Goal: Task Accomplishment & Management: Manage account settings

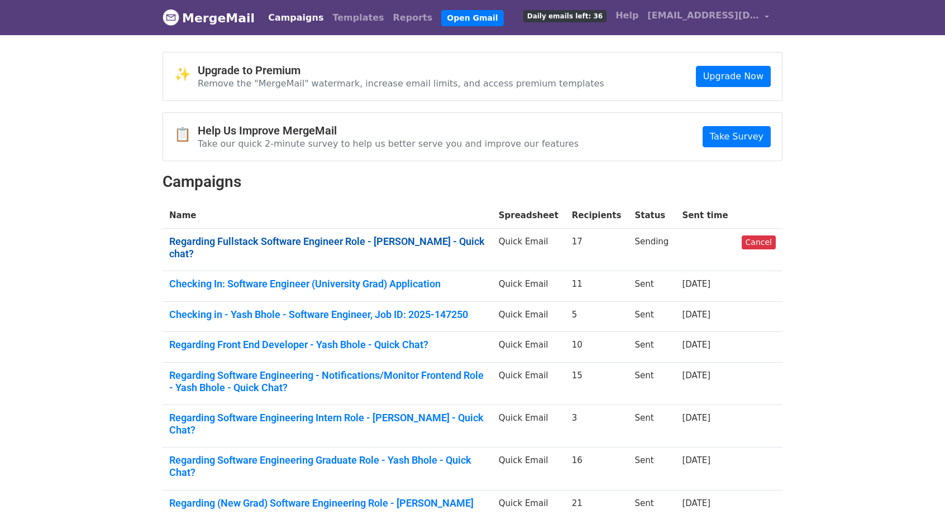
click at [219, 236] on link "Regarding Fullstack Software Engineer Role - Yash Bhole - Quick chat?" at bounding box center [327, 248] width 316 height 24
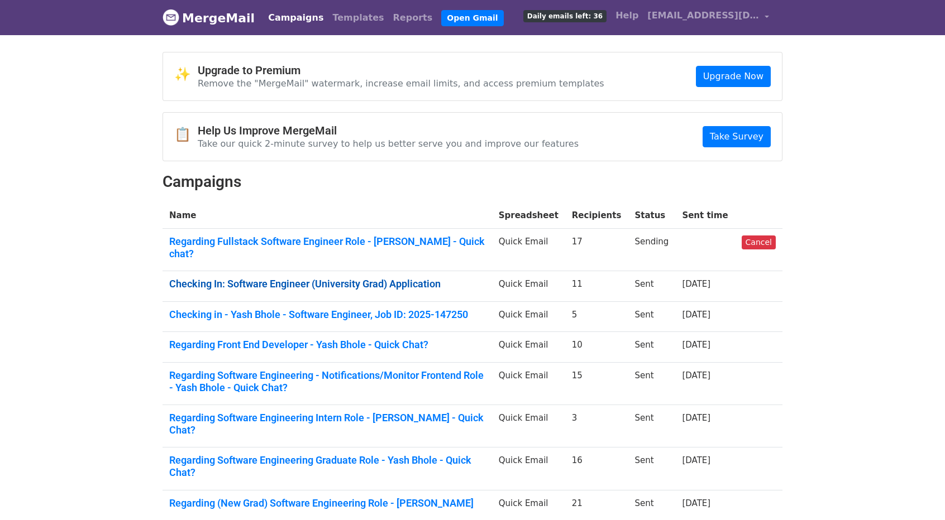
click at [240, 278] on link "Checking In: Software Engineer (University Grad) Application" at bounding box center [327, 284] width 316 height 12
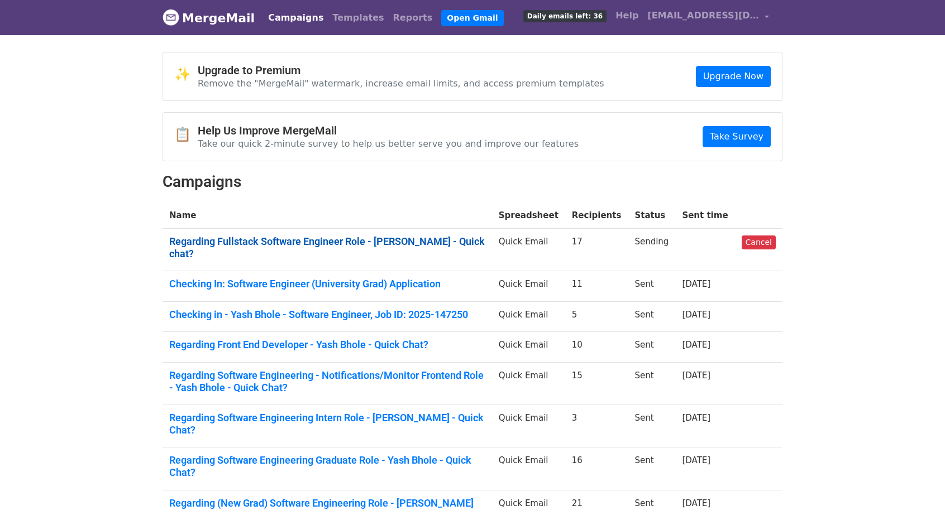
click at [227, 236] on link "Regarding Fullstack Software Engineer Role - Yash Bhole - Quick chat?" at bounding box center [327, 248] width 316 height 24
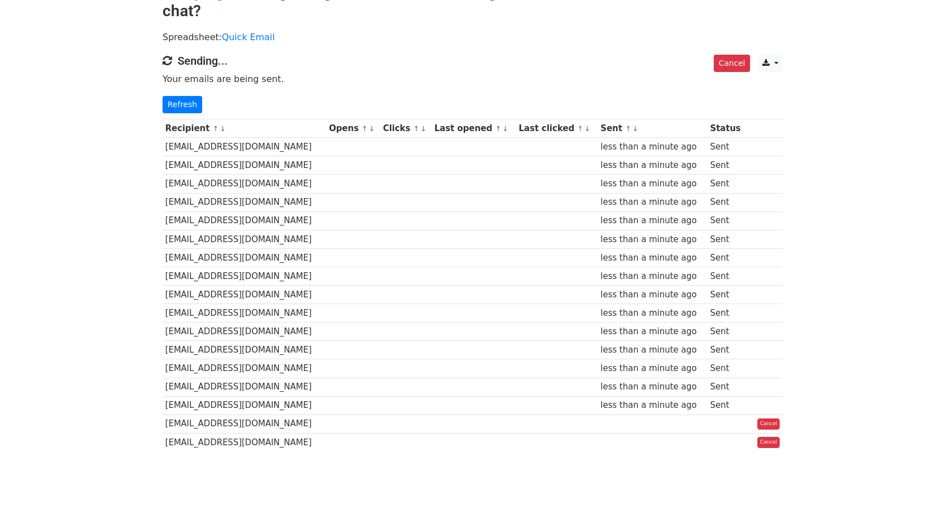
scroll to position [76, 0]
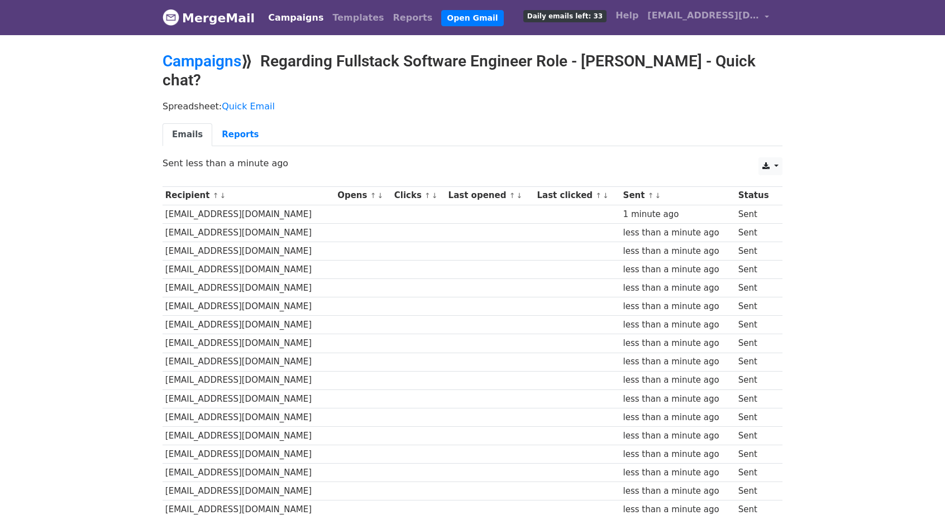
scroll to position [74, 0]
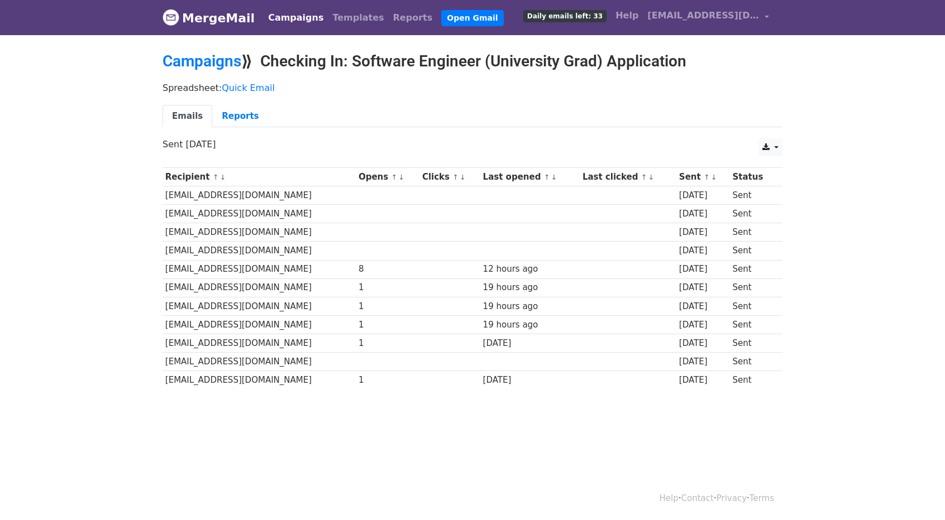
click at [516, 263] on div "12 hours ago" at bounding box center [530, 269] width 94 height 13
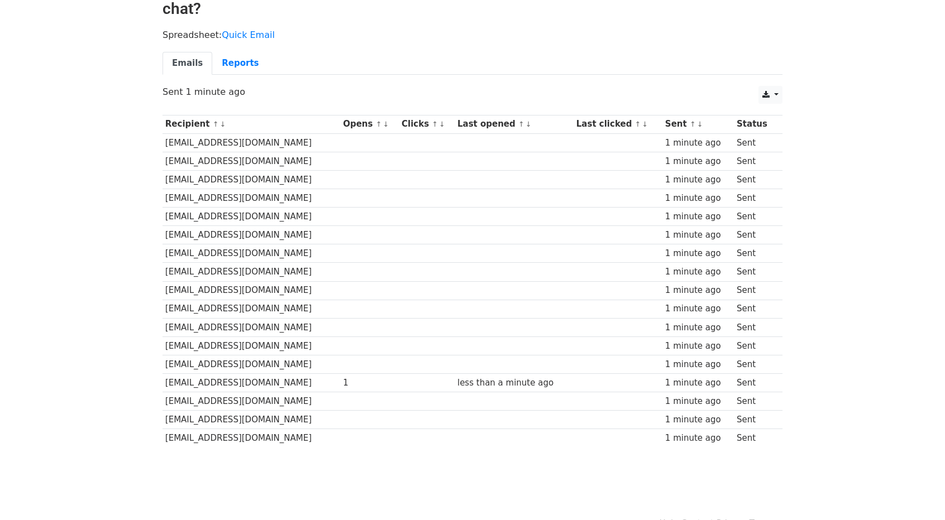
scroll to position [73, 0]
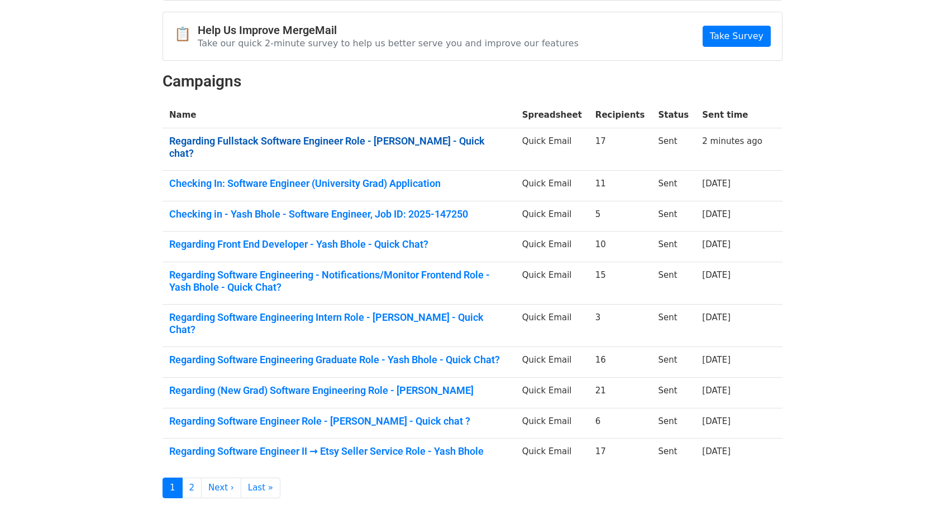
click at [241, 142] on link "Regarding Fullstack Software Engineer Role - [PERSON_NAME] - Quick chat?" at bounding box center [338, 147] width 339 height 24
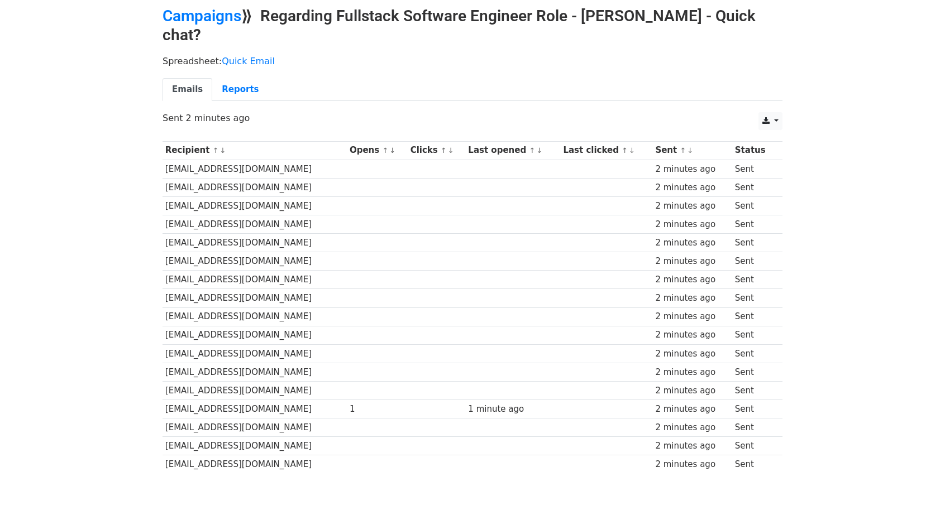
scroll to position [46, 0]
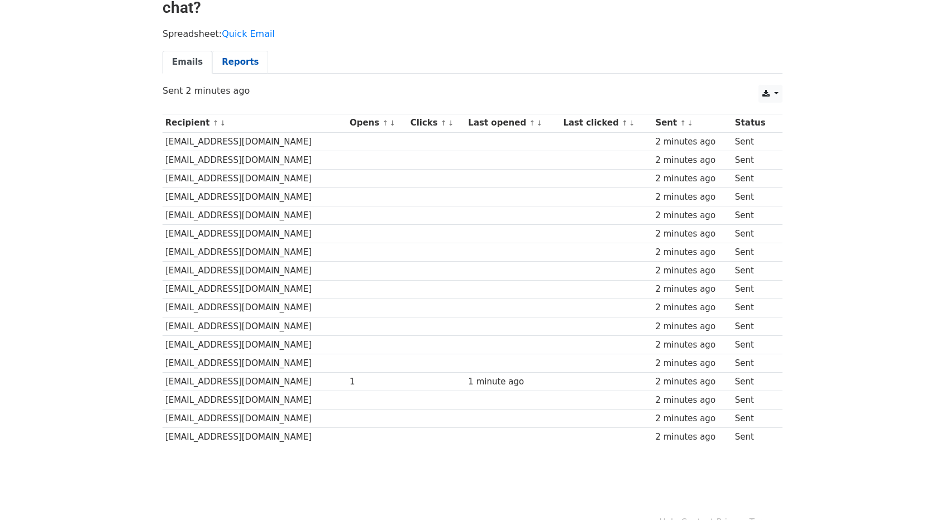
click at [231, 51] on link "Reports" at bounding box center [240, 62] width 56 height 23
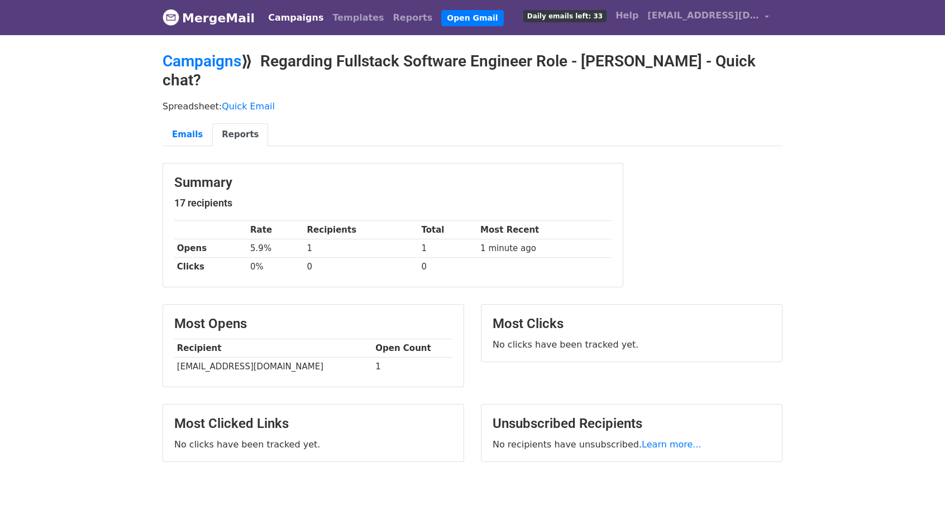
scroll to position [21, 0]
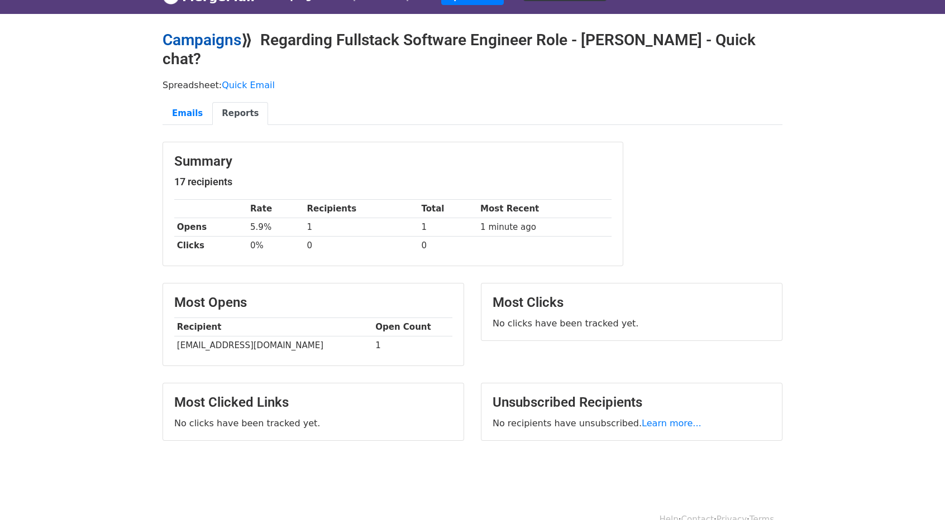
click at [213, 46] on link "Campaigns" at bounding box center [201, 40] width 79 height 18
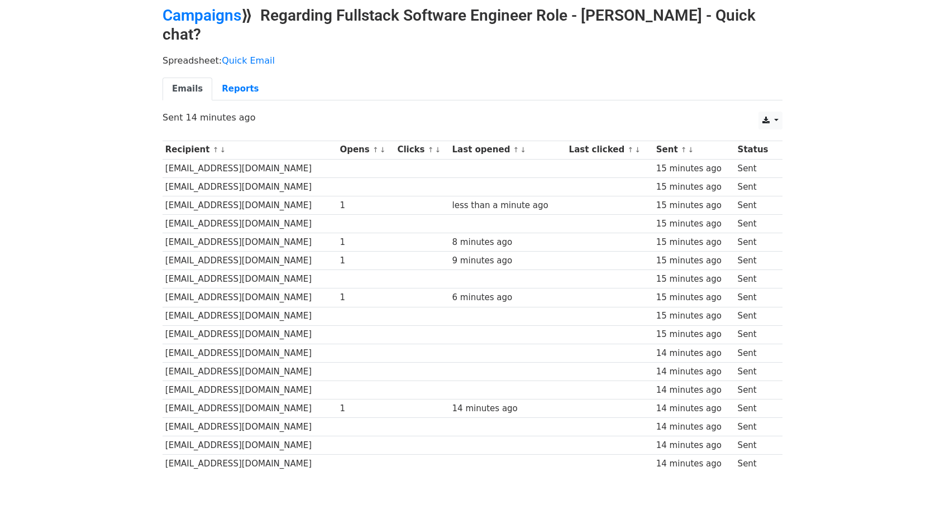
scroll to position [74, 0]
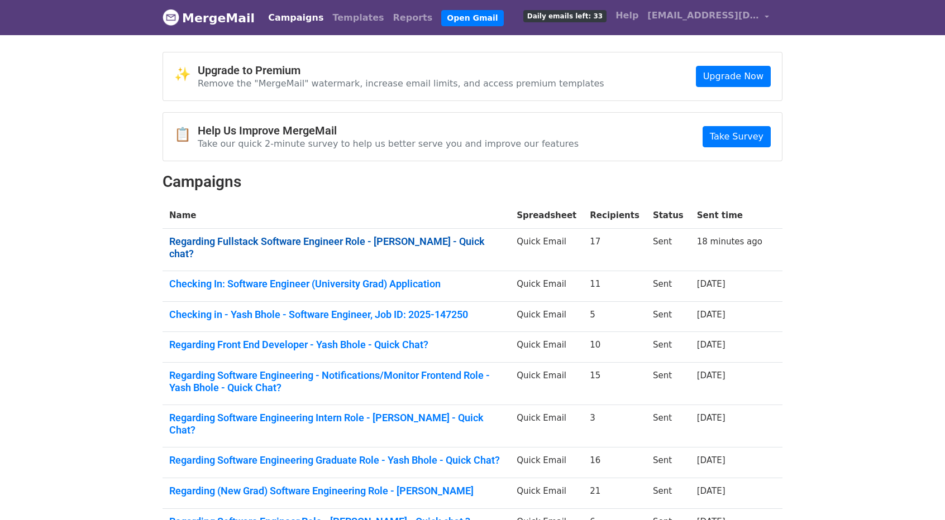
click at [286, 236] on link "Regarding Fullstack Software Engineer Role - [PERSON_NAME] - Quick chat?" at bounding box center [336, 248] width 334 height 24
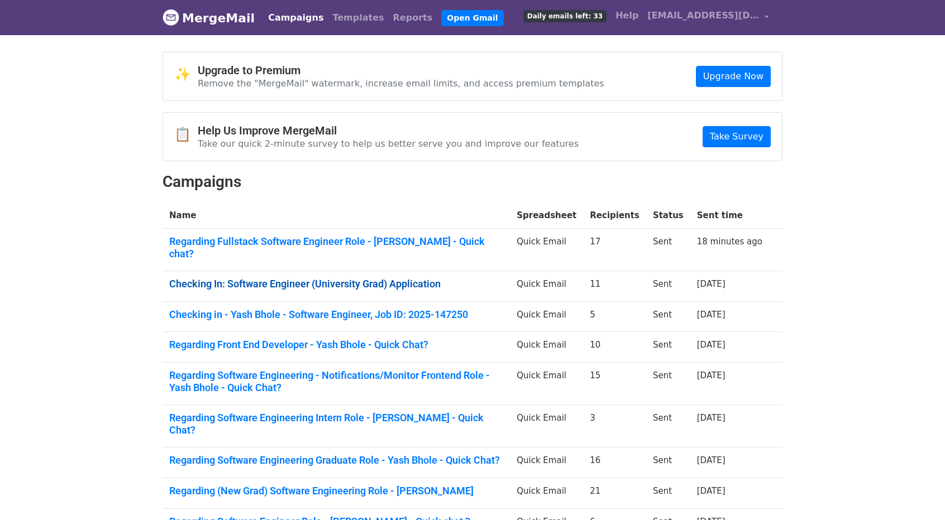
click at [238, 278] on link "Checking In: Software Engineer (University Grad) Application" at bounding box center [336, 284] width 334 height 12
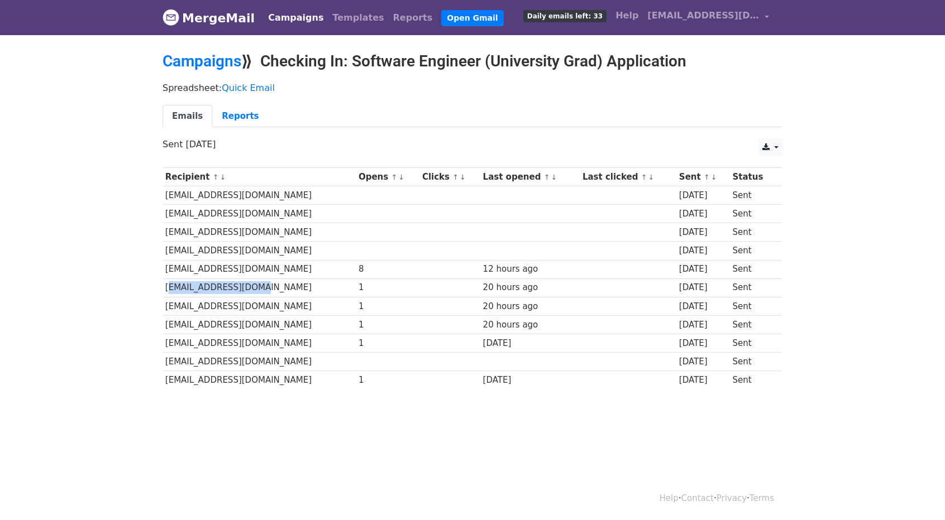
drag, startPoint x: 166, startPoint y: 285, endPoint x: 251, endPoint y: 285, distance: 84.9
click at [251, 285] on td "[EMAIL_ADDRESS][DOMAIN_NAME]" at bounding box center [258, 288] width 193 height 18
copy td "[EMAIL_ADDRESS][DOMAIN_NAME]"
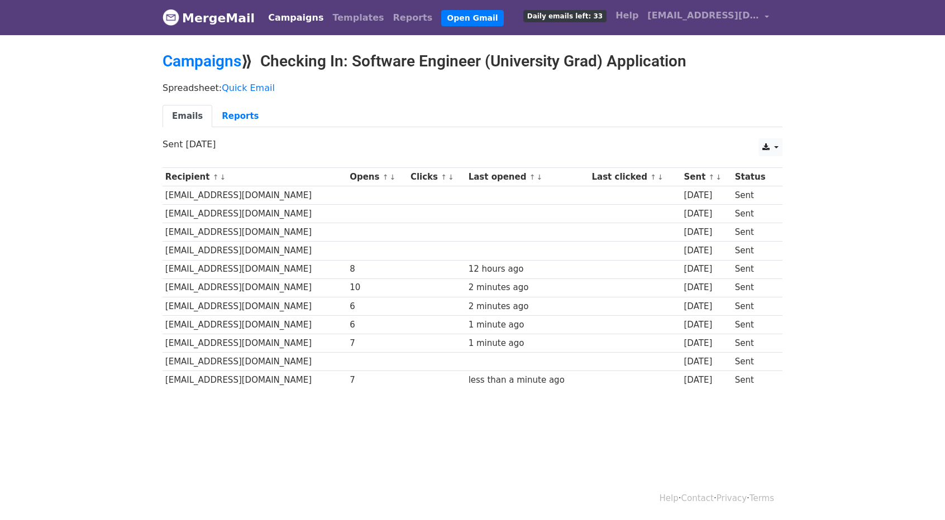
scroll to position [1, 0]
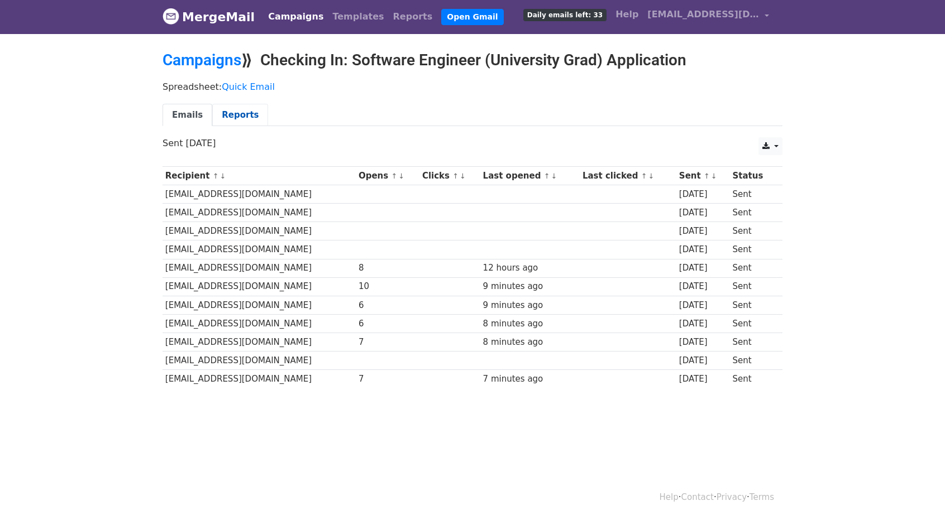
click at [229, 121] on link "Reports" at bounding box center [240, 115] width 56 height 23
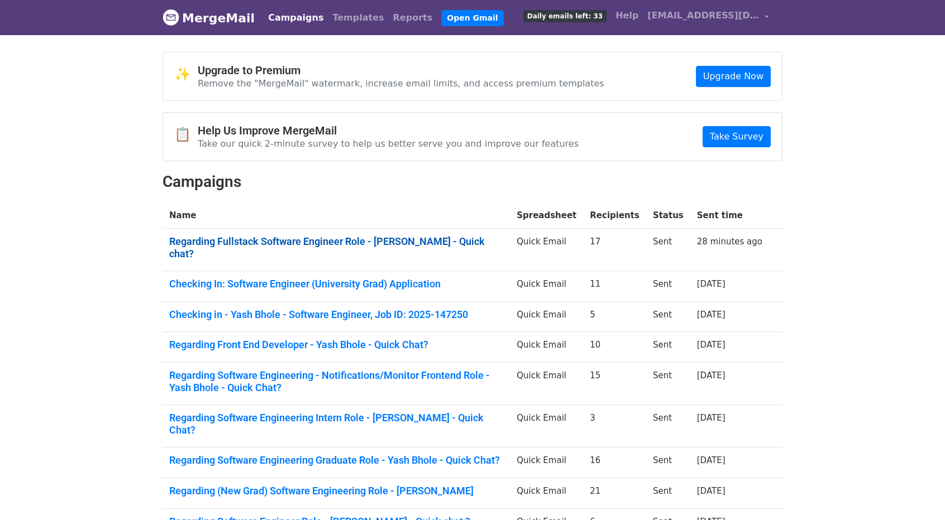
click at [239, 236] on link "Regarding Fullstack Software Engineer Role - [PERSON_NAME] - Quick chat?" at bounding box center [336, 248] width 334 height 24
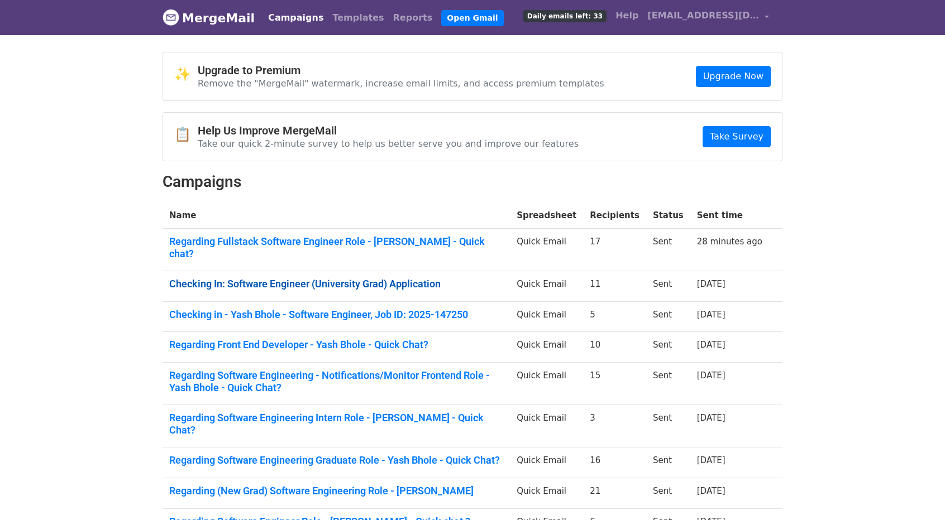
click at [224, 278] on link "Checking In: Software Engineer (University Grad) Application" at bounding box center [336, 284] width 334 height 12
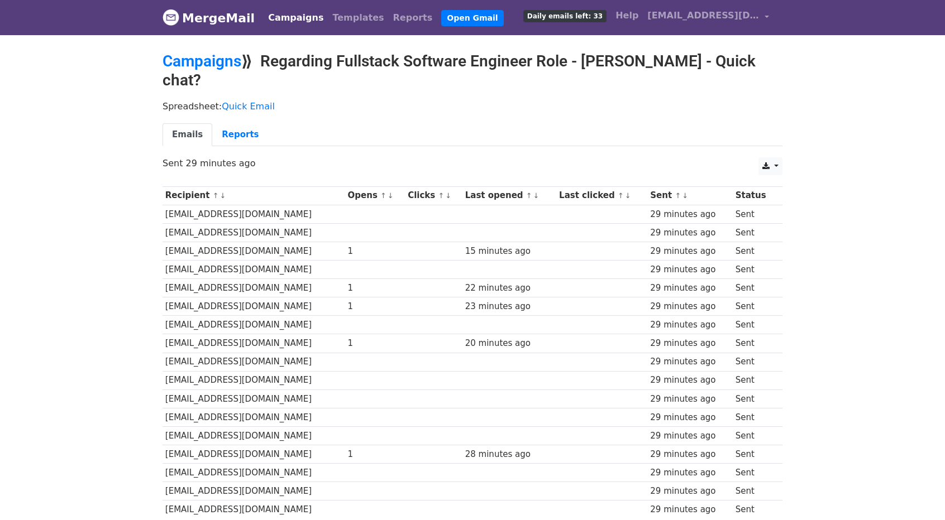
scroll to position [35, 0]
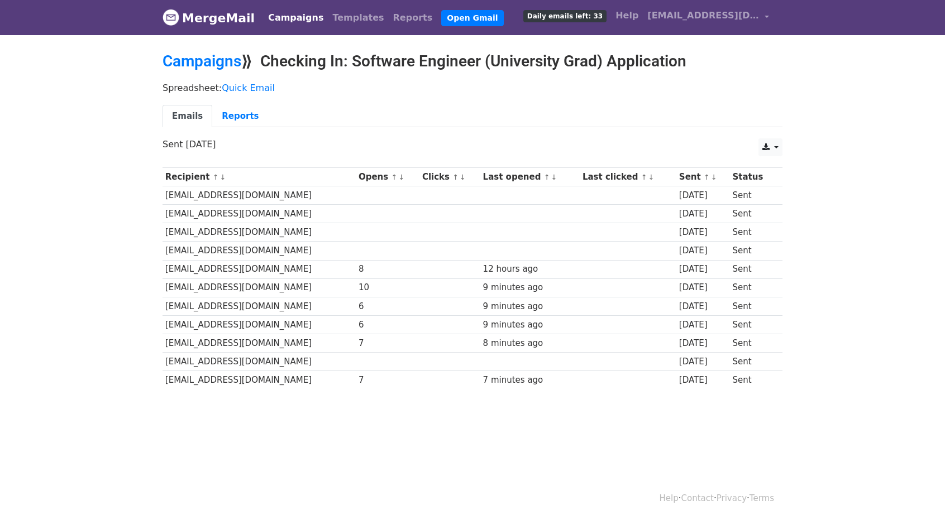
scroll to position [1, 0]
